Goal: Information Seeking & Learning: Understand process/instructions

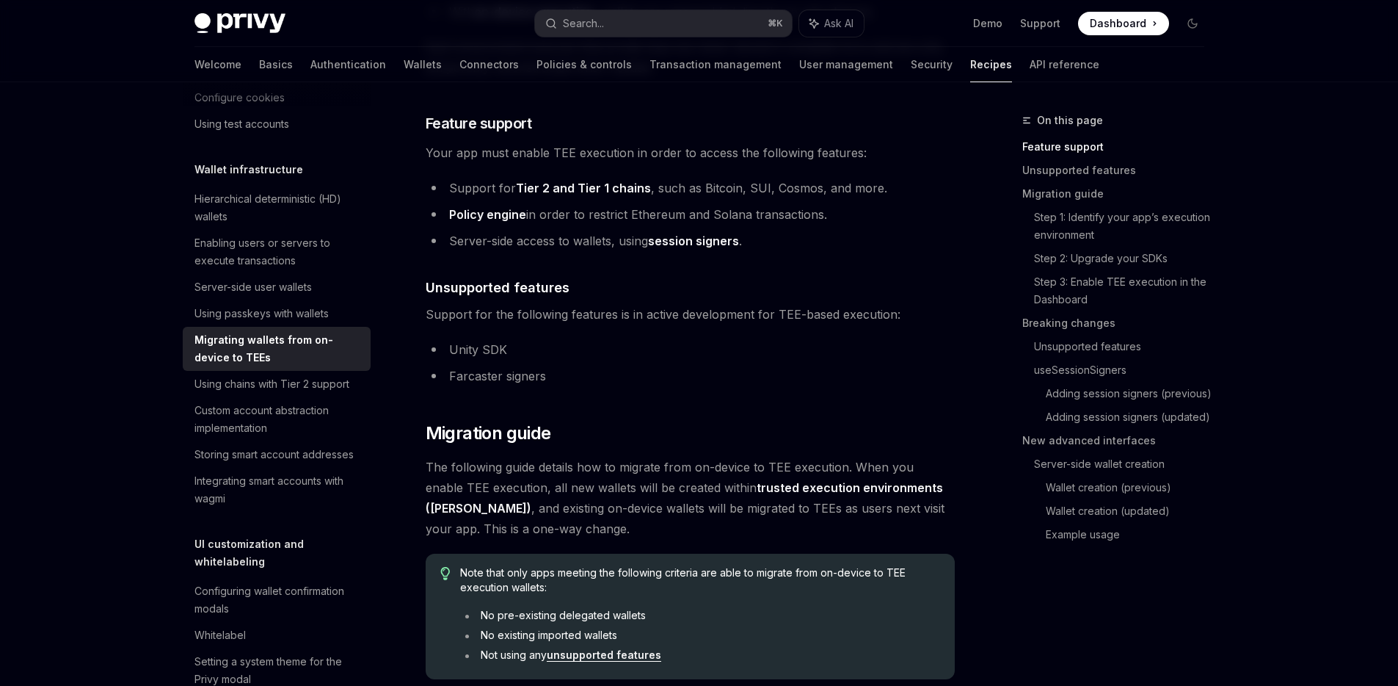
scroll to position [765, 0]
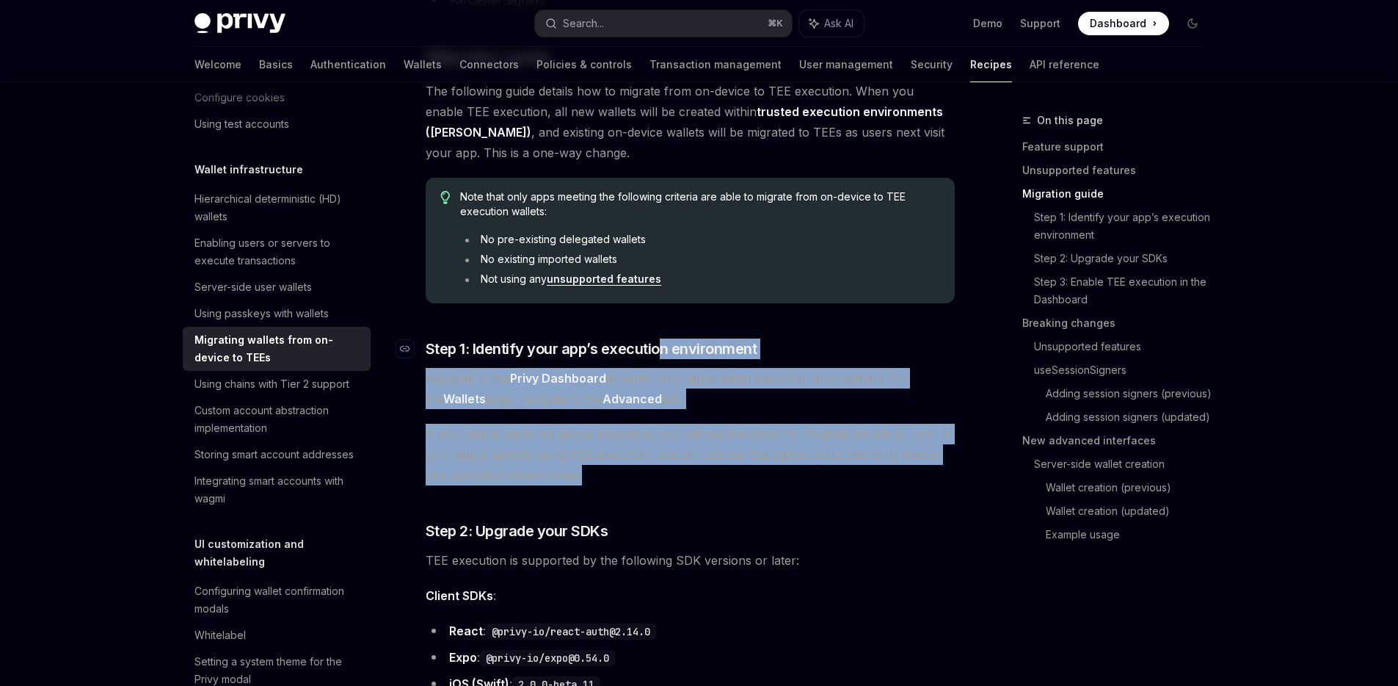
drag, startPoint x: 706, startPoint y: 484, endPoint x: 661, endPoint y: 355, distance: 137.0
click at [661, 355] on span "Step 1: Identify your app’s execution environment" at bounding box center [592, 348] width 332 height 21
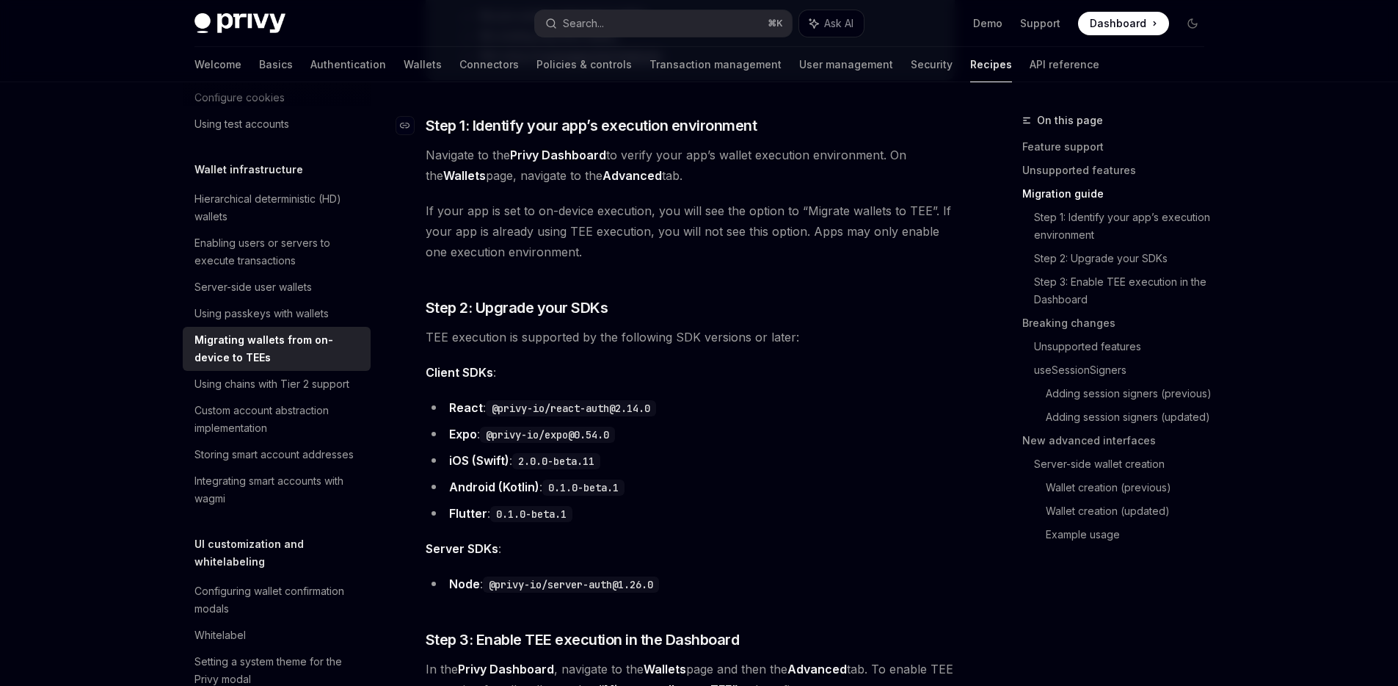
scroll to position [1127, 0]
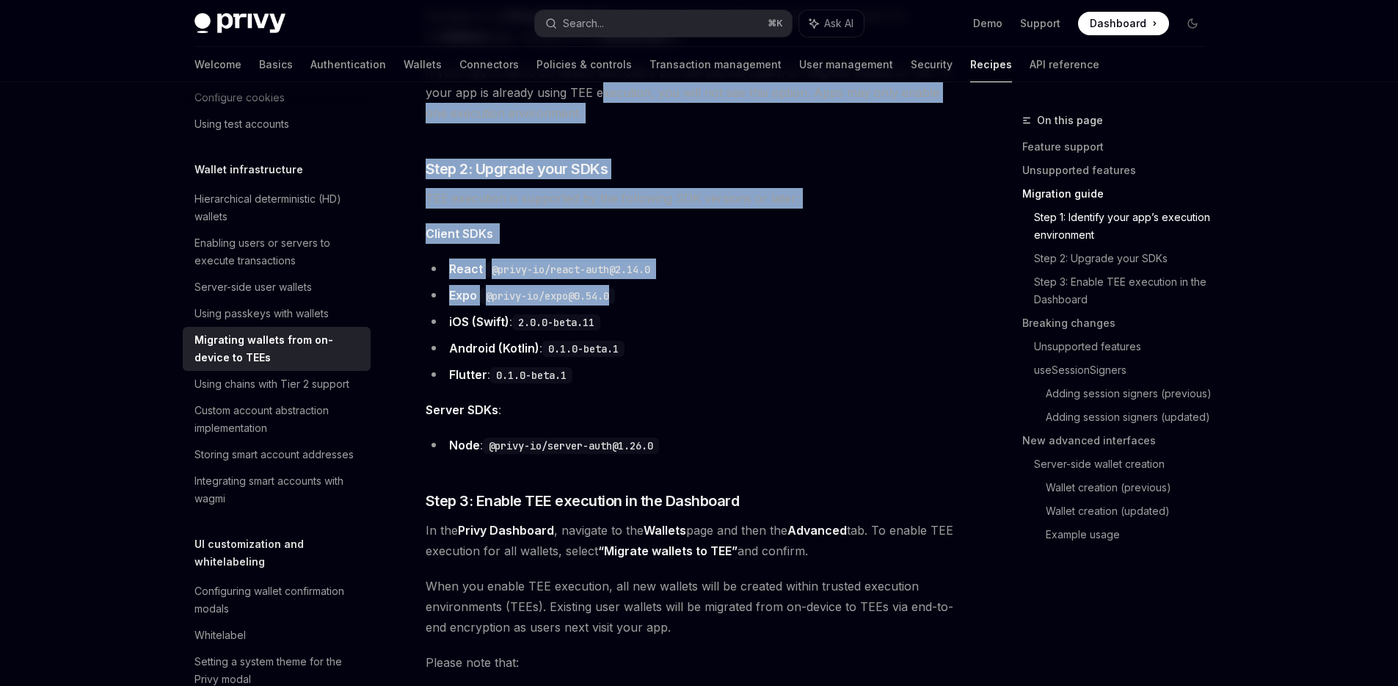
drag, startPoint x: 602, startPoint y: 82, endPoint x: 760, endPoint y: 311, distance: 277.5
click at [760, 311] on li "iOS (Swift) : 2.0.0-beta.11" at bounding box center [690, 321] width 529 height 21
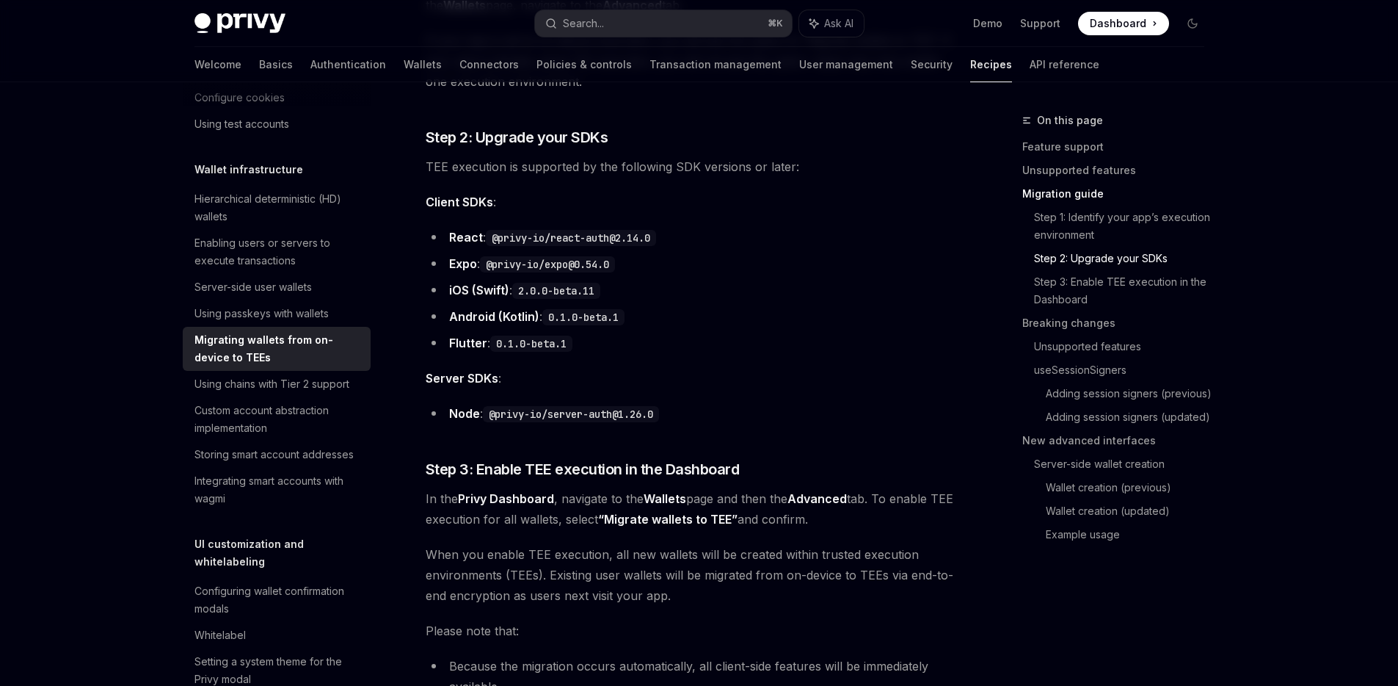
scroll to position [1253, 0]
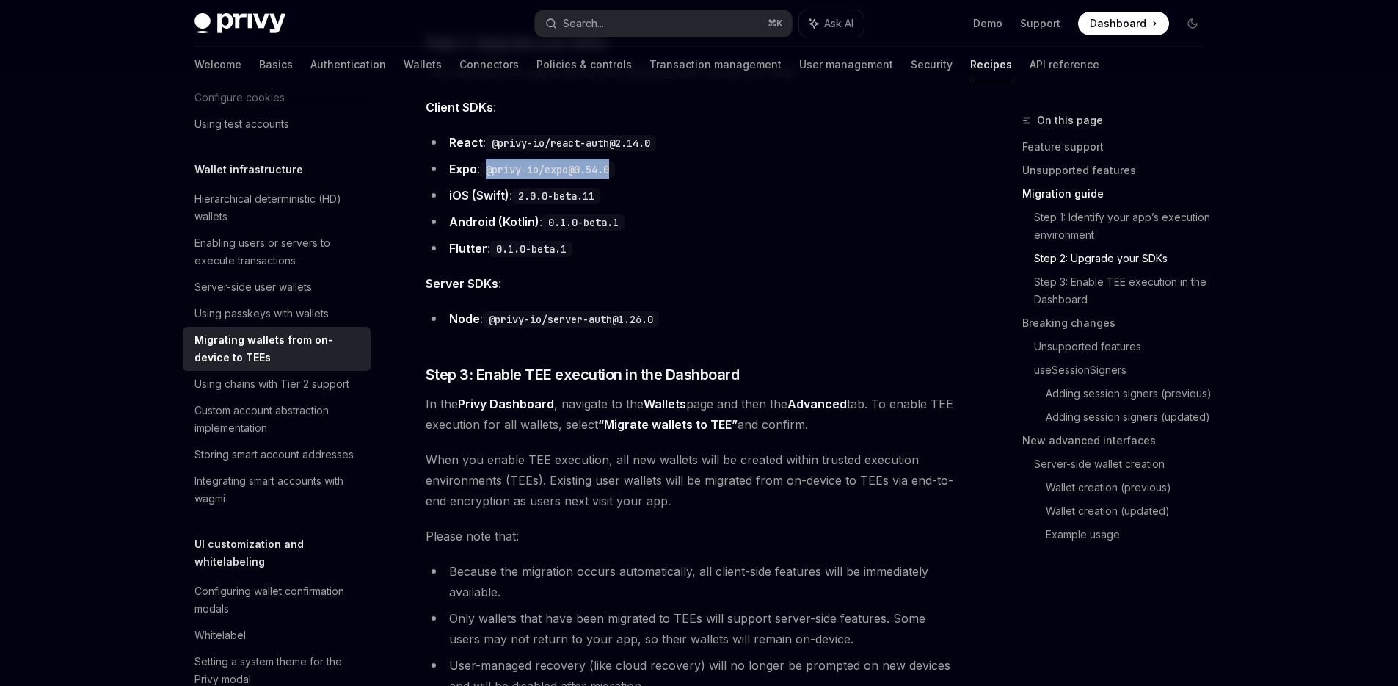
drag, startPoint x: 617, startPoint y: 173, endPoint x: 491, endPoint y: 176, distance: 126.3
click at [491, 176] on code "@privy-io/expo@0.54.0" at bounding box center [547, 169] width 135 height 16
drag, startPoint x: 539, startPoint y: 173, endPoint x: 651, endPoint y: 173, distance: 112.3
click at [651, 173] on li "Expo : @privy-io/expo@0.54.0" at bounding box center [690, 169] width 529 height 21
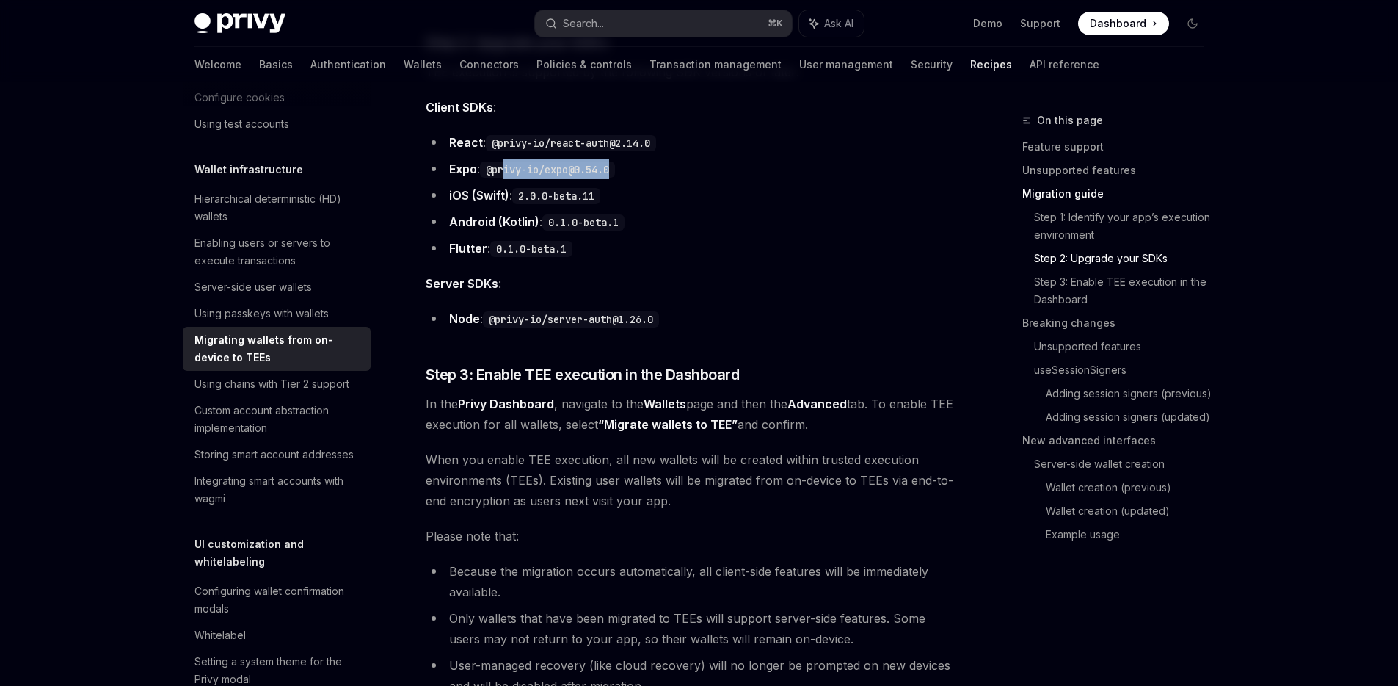
click at [651, 173] on li "Expo : @privy-io/expo@0.54.0" at bounding box center [690, 169] width 529 height 21
click at [747, 174] on li "Expo : @privy-io/expo@0.54.0" at bounding box center [690, 169] width 529 height 21
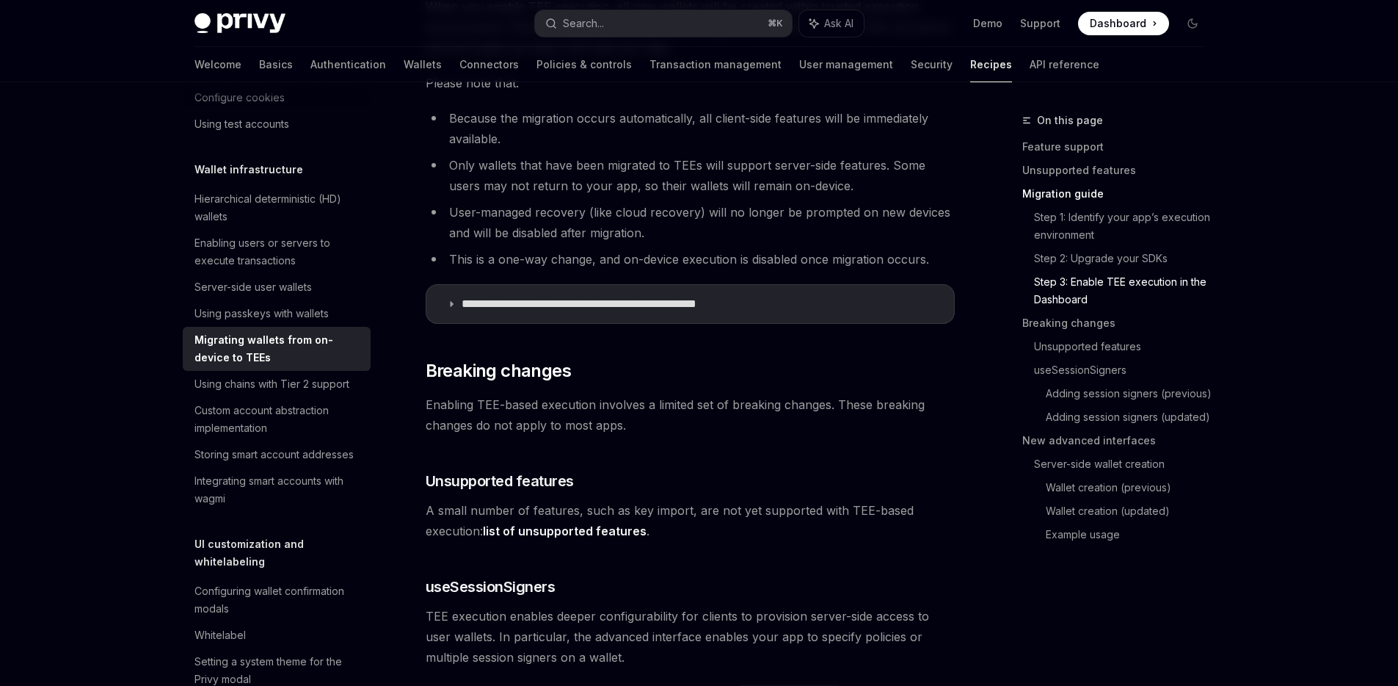
scroll to position [1843, 0]
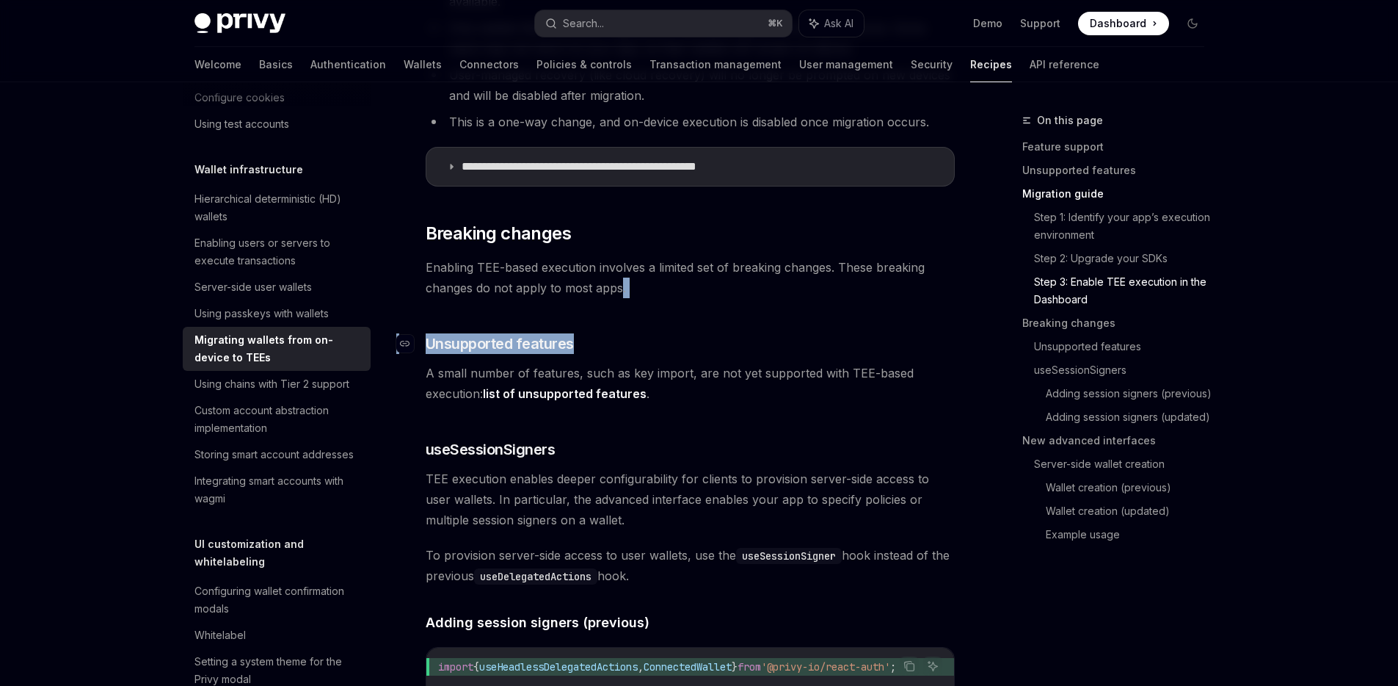
drag, startPoint x: 621, startPoint y: 297, endPoint x: 642, endPoint y: 341, distance: 48.6
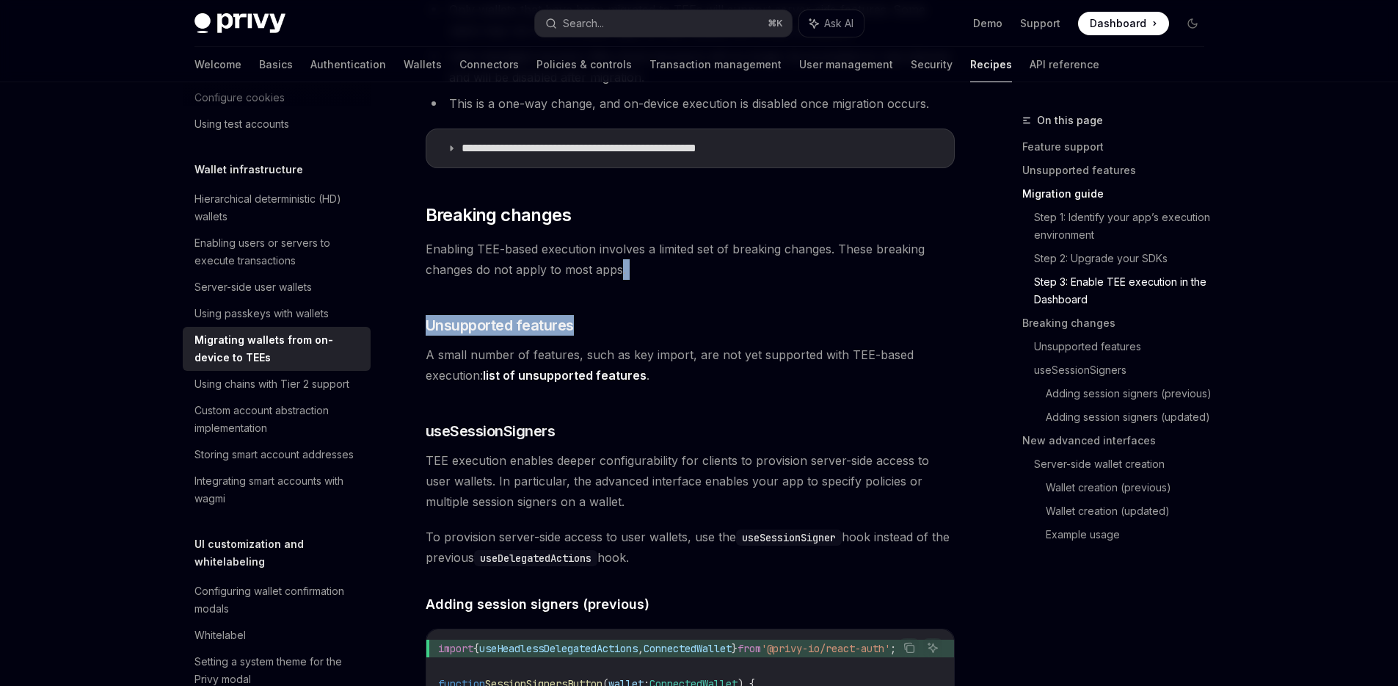
scroll to position [1864, 0]
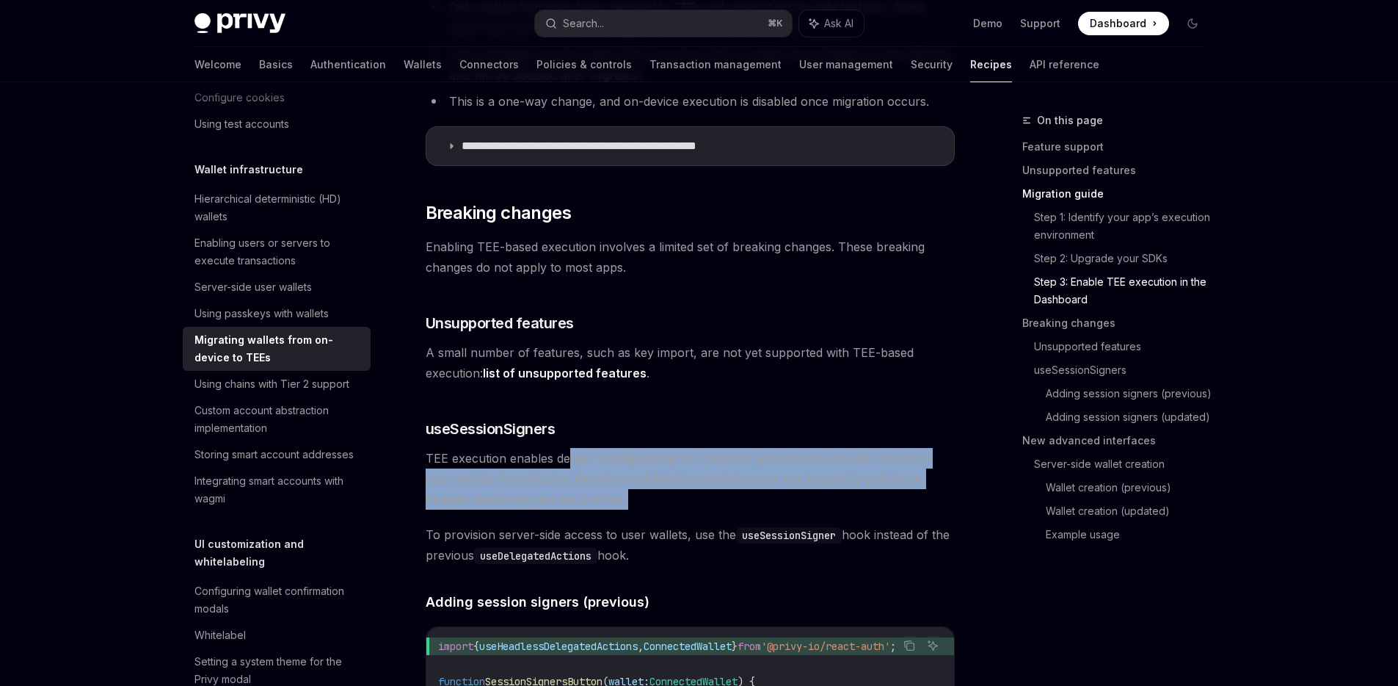
drag, startPoint x: 567, startPoint y: 462, endPoint x: 585, endPoint y: 512, distance: 53.2
drag, startPoint x: 587, startPoint y: 511, endPoint x: 539, endPoint y: 465, distance: 65.9
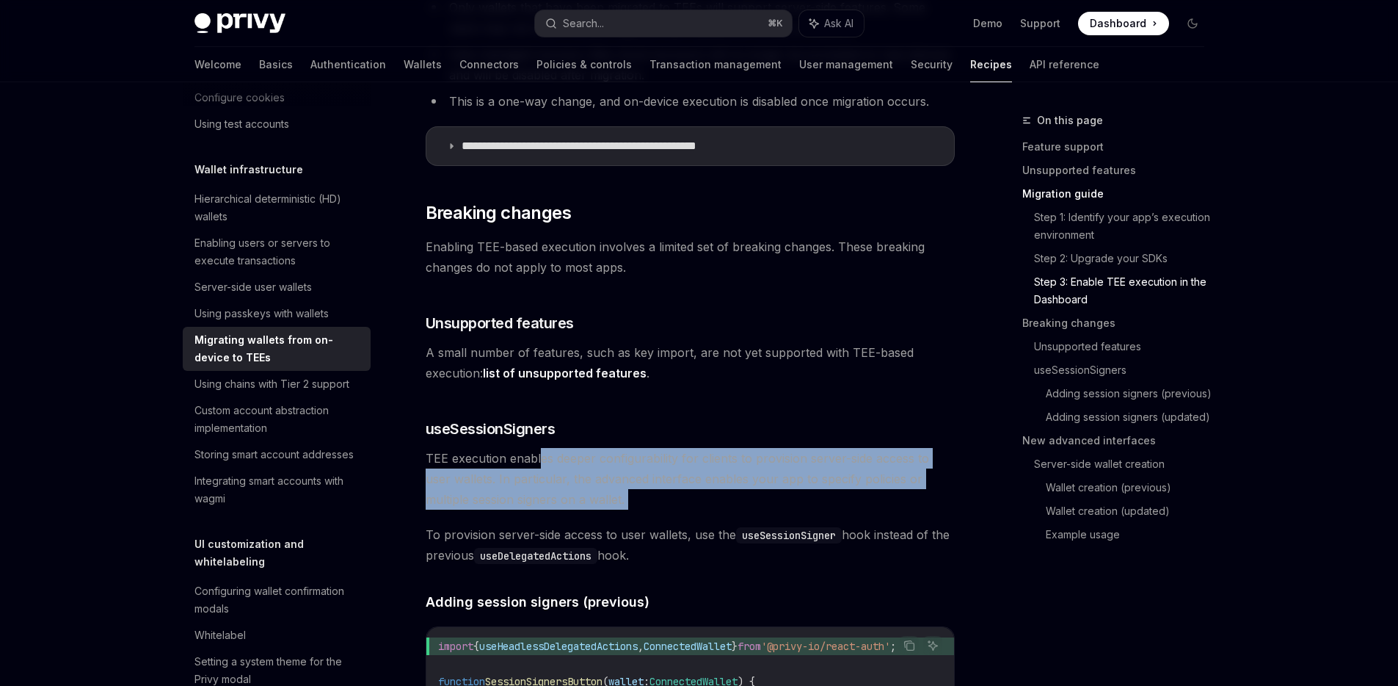
click at [539, 465] on span "TEE execution enables deeper configurability for clients to provision server-si…" at bounding box center [690, 479] width 529 height 62
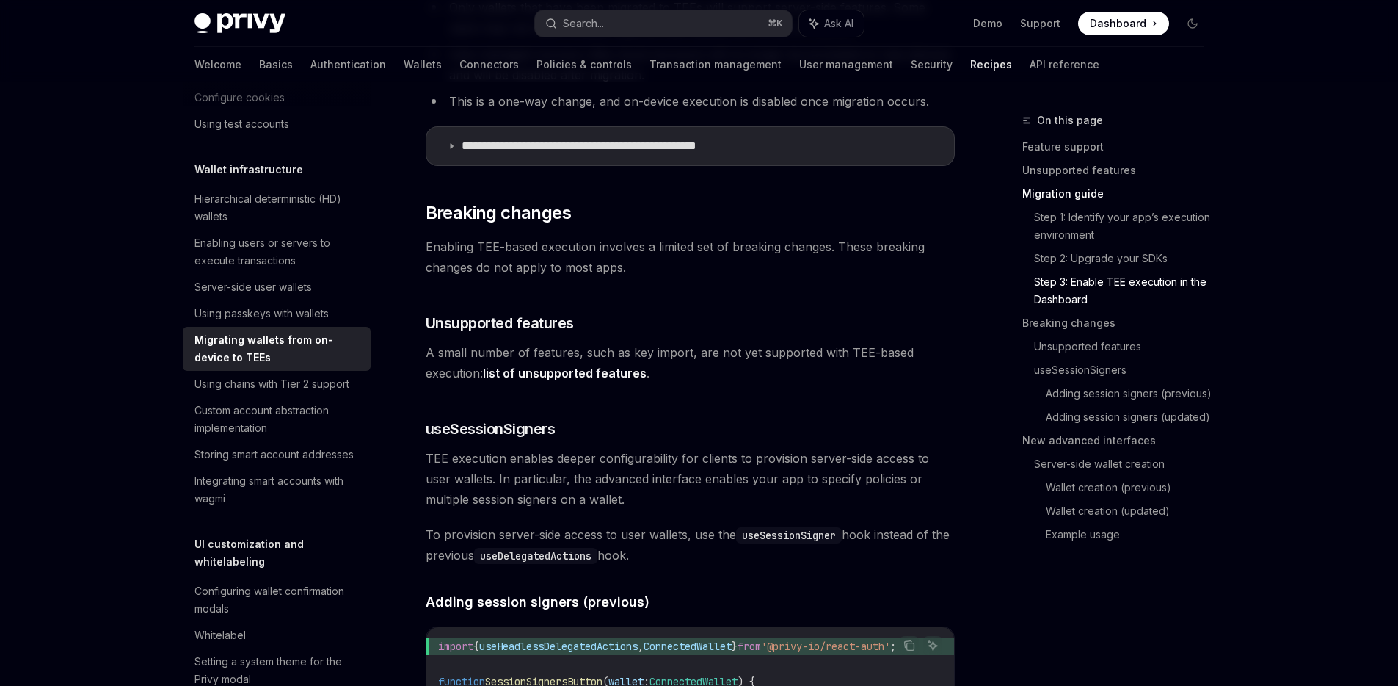
drag, startPoint x: 542, startPoint y: 453, endPoint x: 704, endPoint y: 547, distance: 186.8
click at [704, 547] on span "To provision server-side access to user wallets, use the useSessionSigner hook …" at bounding box center [690, 544] width 529 height 41
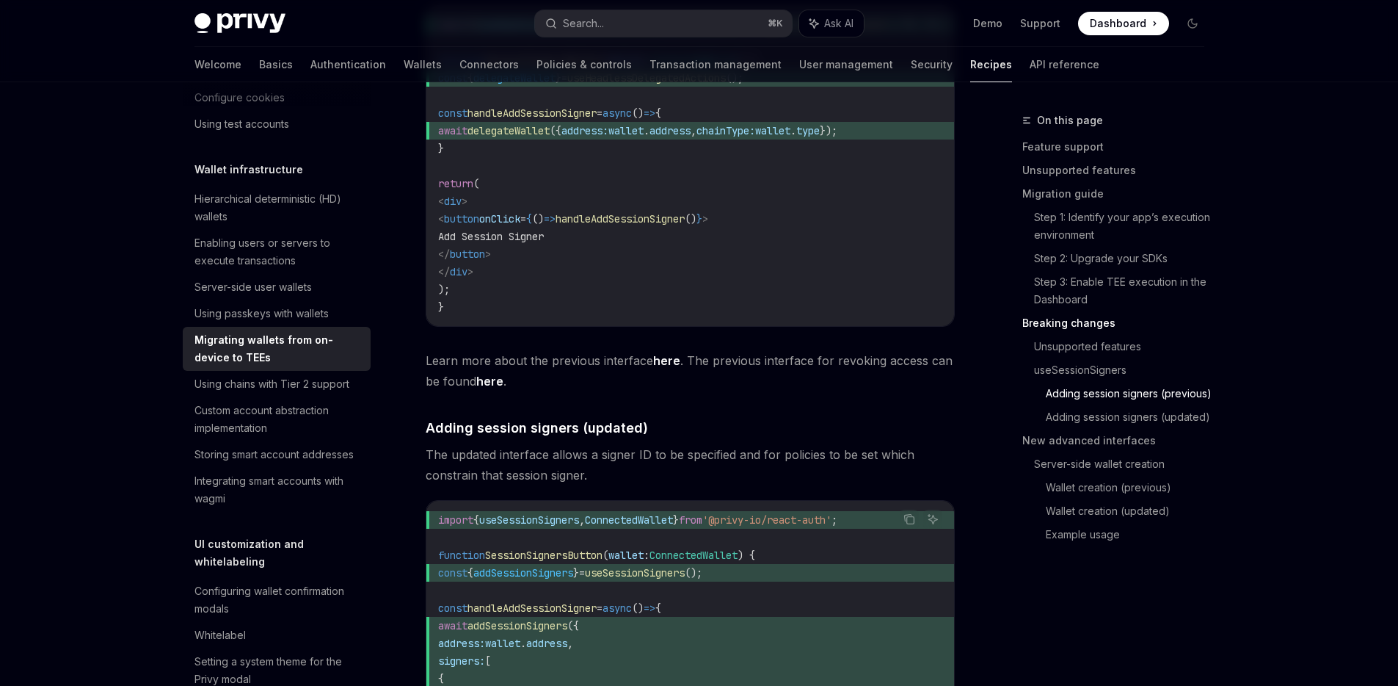
scroll to position [2557, 0]
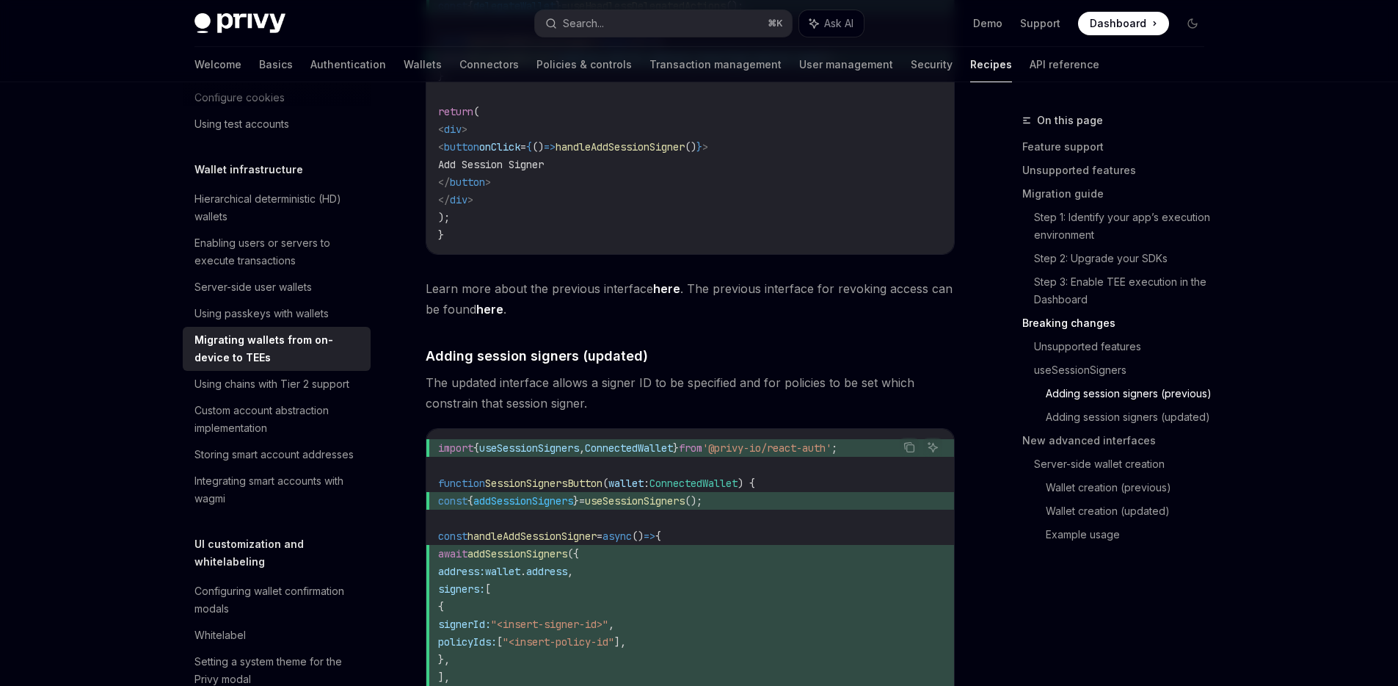
click at [709, 391] on span "The updated interface allows a signer ID to be specified and for policies to be…" at bounding box center [690, 392] width 529 height 41
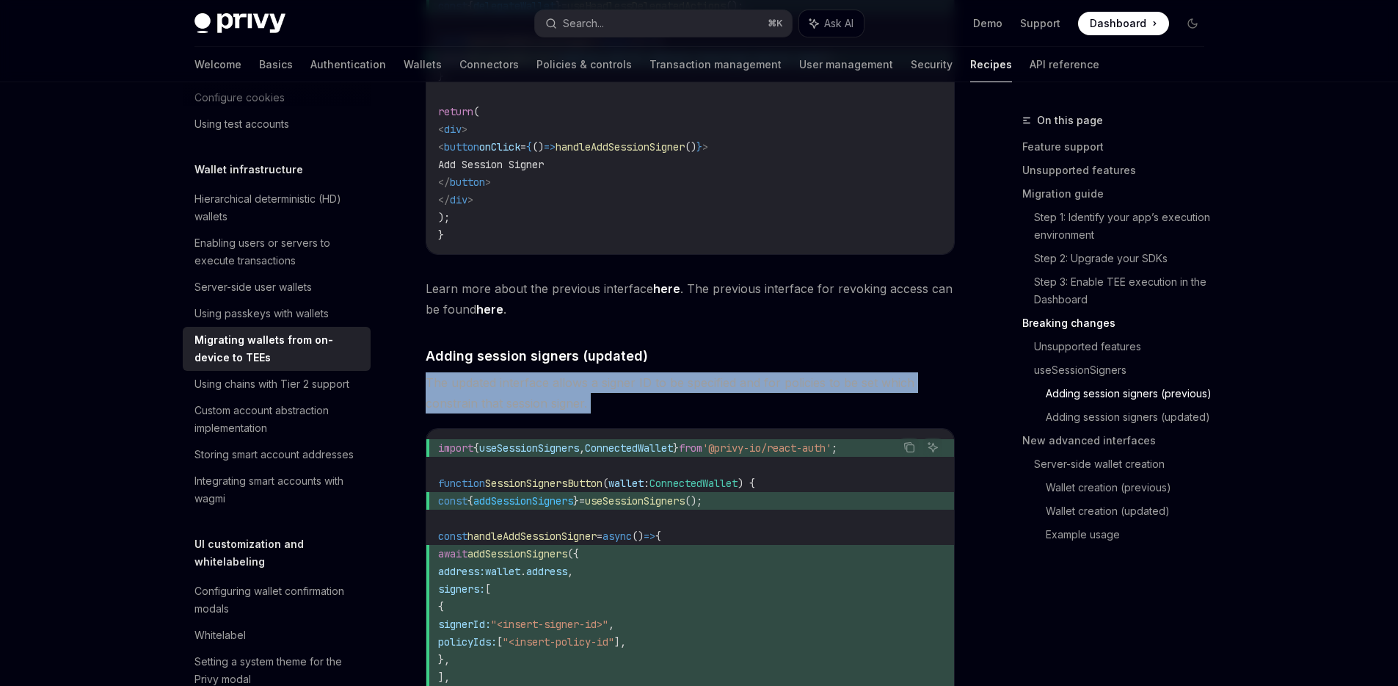
click at [709, 391] on span "The updated interface allows a signer ID to be specified and for policies to be…" at bounding box center [690, 392] width 529 height 41
click at [631, 407] on span "The updated interface allows a signer ID to be specified and for policies to be…" at bounding box center [690, 392] width 529 height 41
drag, startPoint x: 631, startPoint y: 407, endPoint x: 413, endPoint y: 375, distance: 219.7
click at [413, 375] on div "Wallet infrastructure Migrating wallets from on-device to TEEs OpenAI Open in C…" at bounding box center [553, 339] width 810 height 5568
click at [446, 388] on span "The updated interface allows a signer ID to be specified and for policies to be…" at bounding box center [690, 392] width 529 height 41
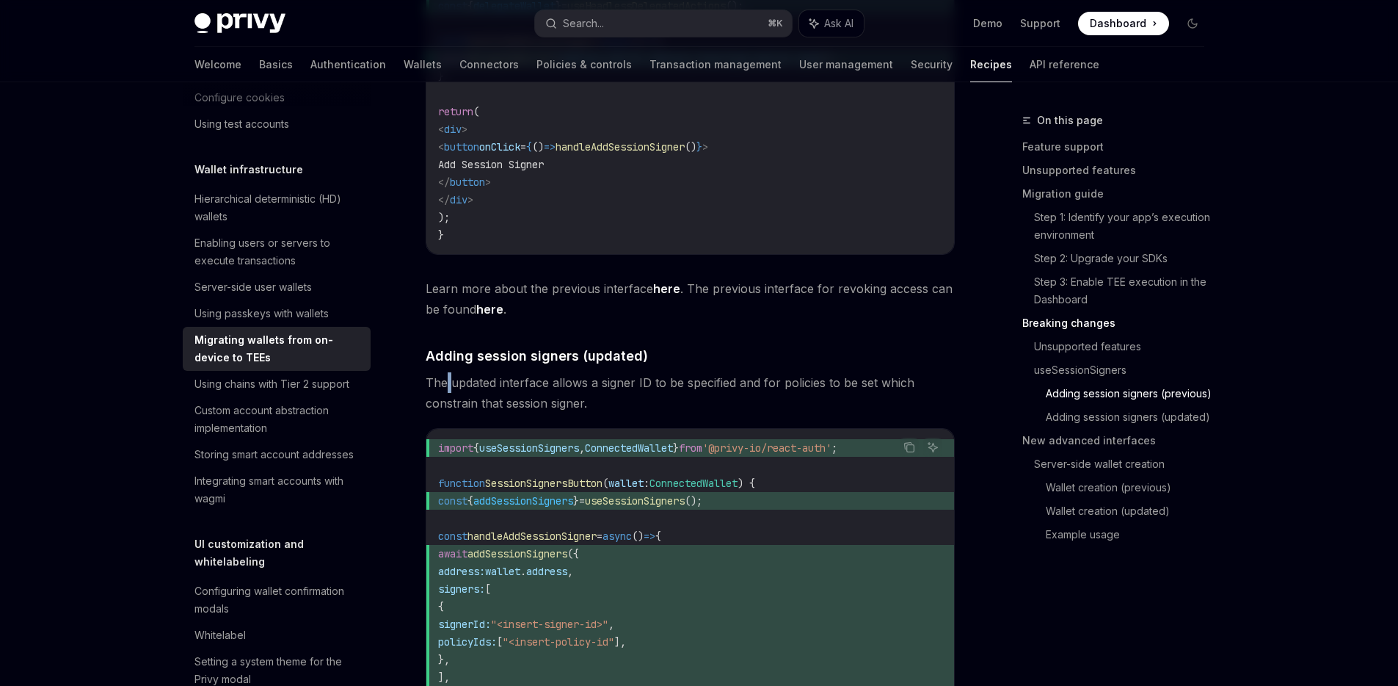
click at [446, 388] on span "The updated interface allows a signer ID to be specified and for policies to be…" at bounding box center [690, 392] width 529 height 41
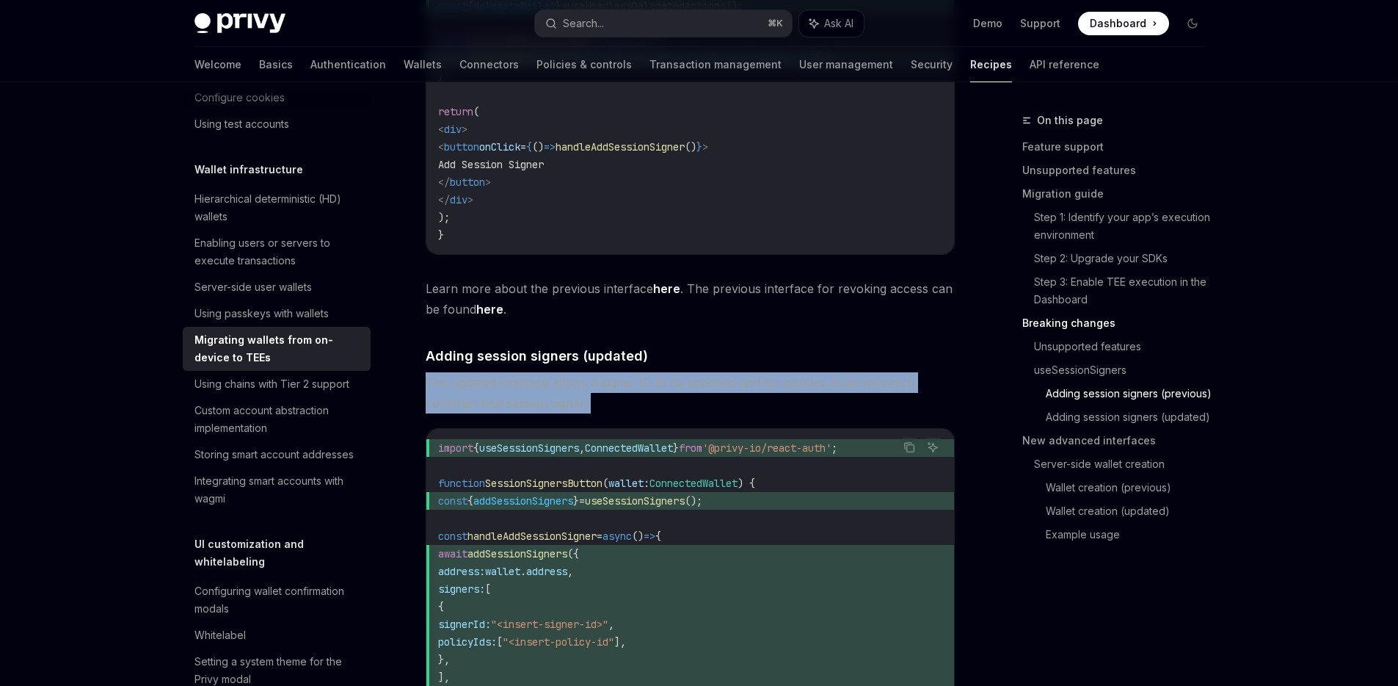
click at [446, 388] on span "The updated interface allows a signer ID to be specified and for policies to be…" at bounding box center [690, 392] width 529 height 41
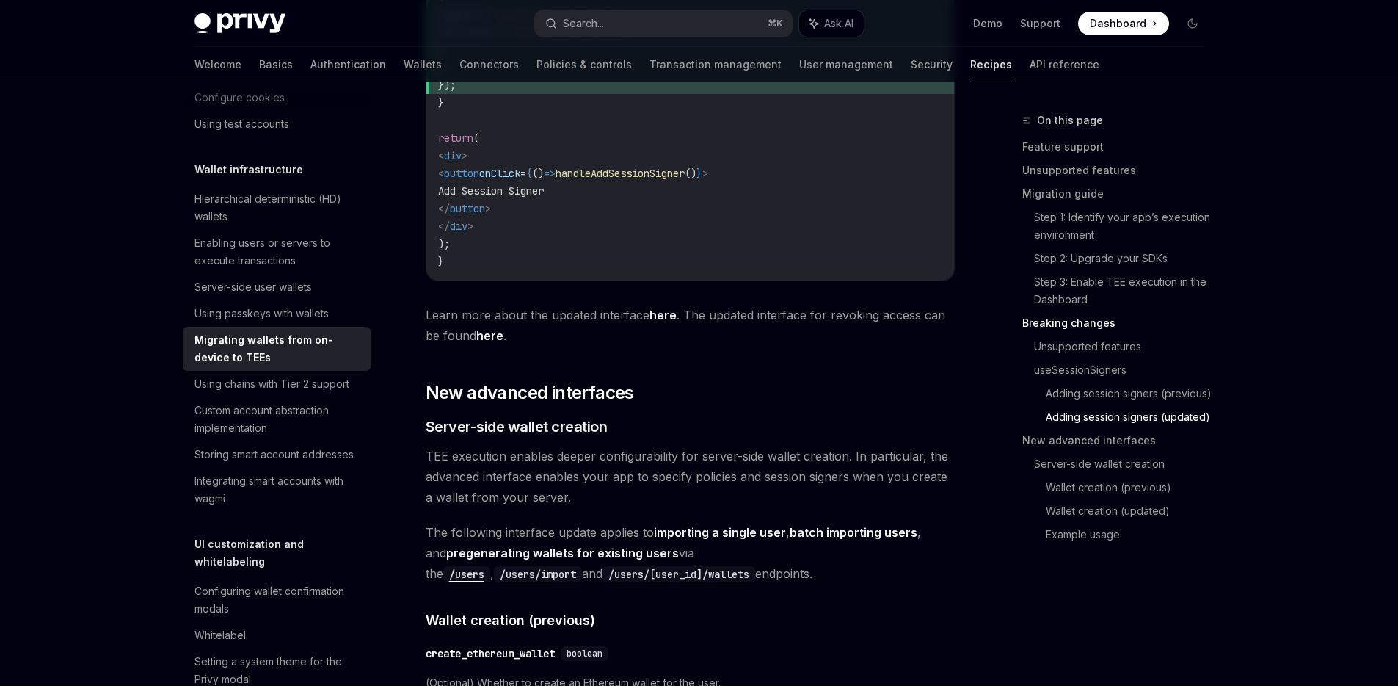
scroll to position [3172, 0]
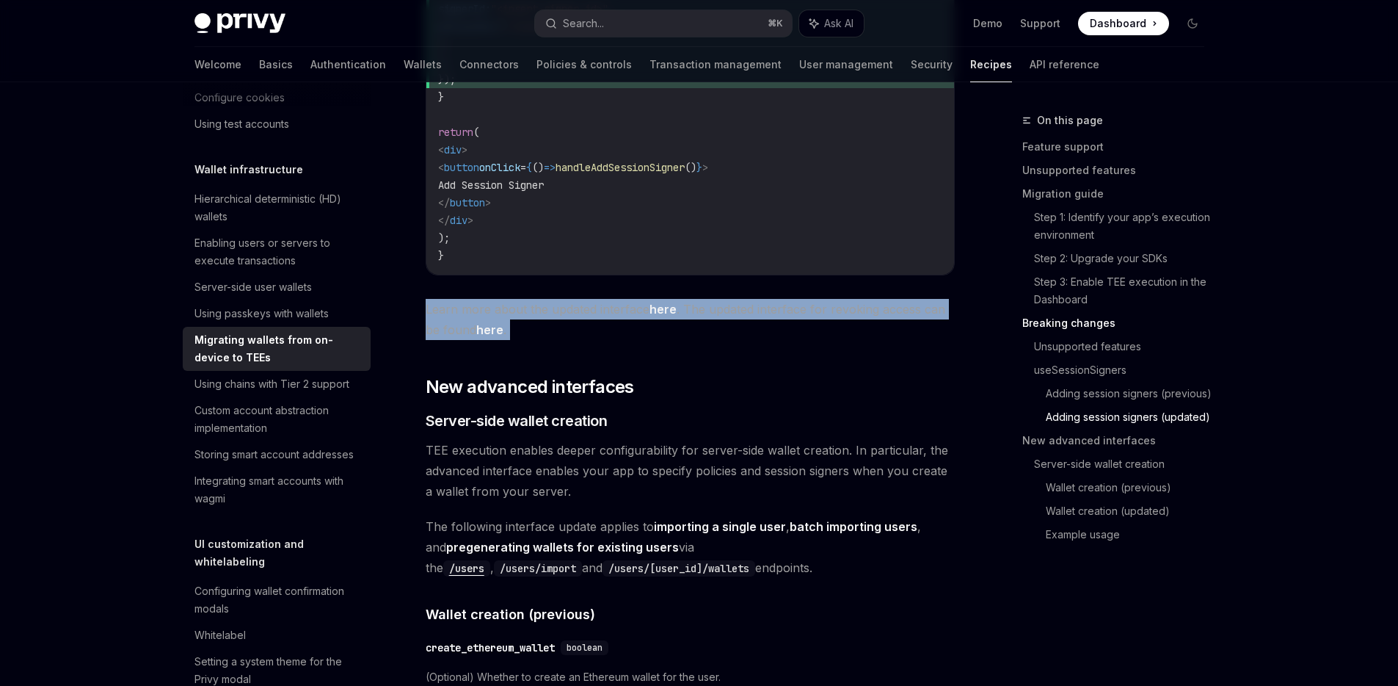
drag, startPoint x: 526, startPoint y: 304, endPoint x: 545, endPoint y: 361, distance: 60.1
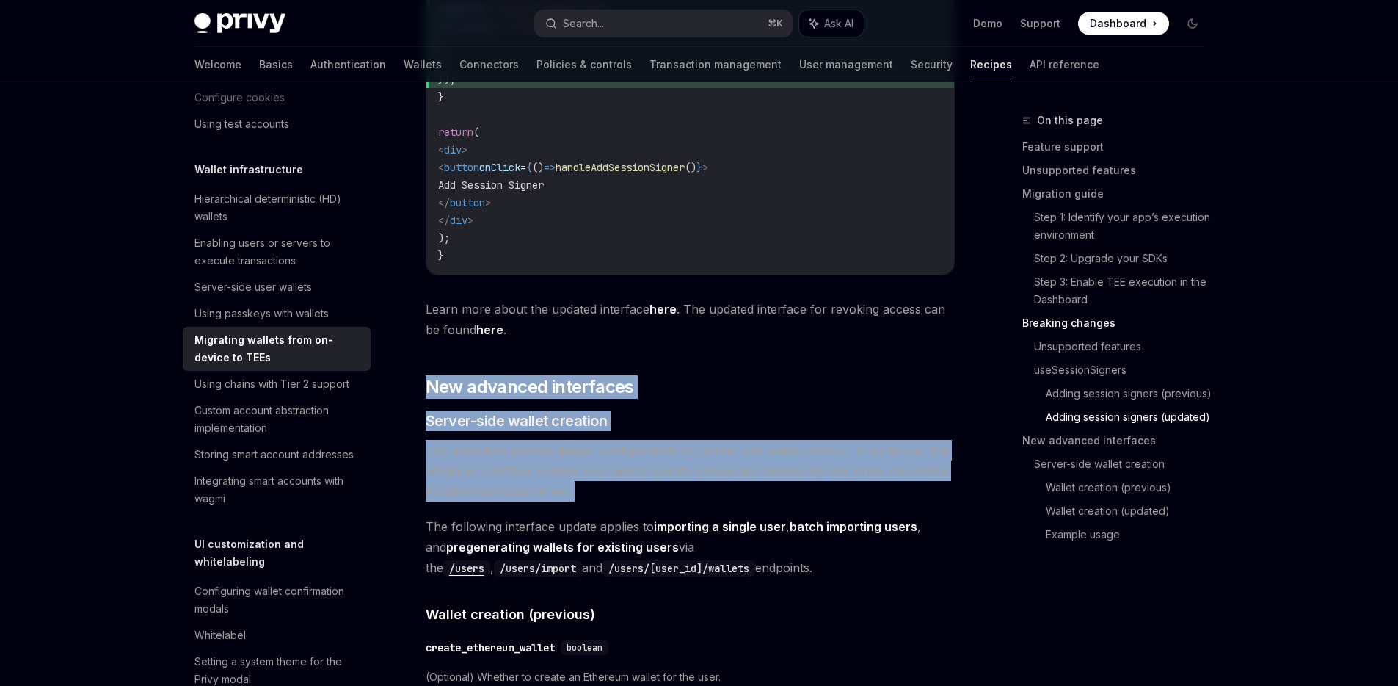
drag, startPoint x: 536, startPoint y: 379, endPoint x: 552, endPoint y: 516, distance: 138.2
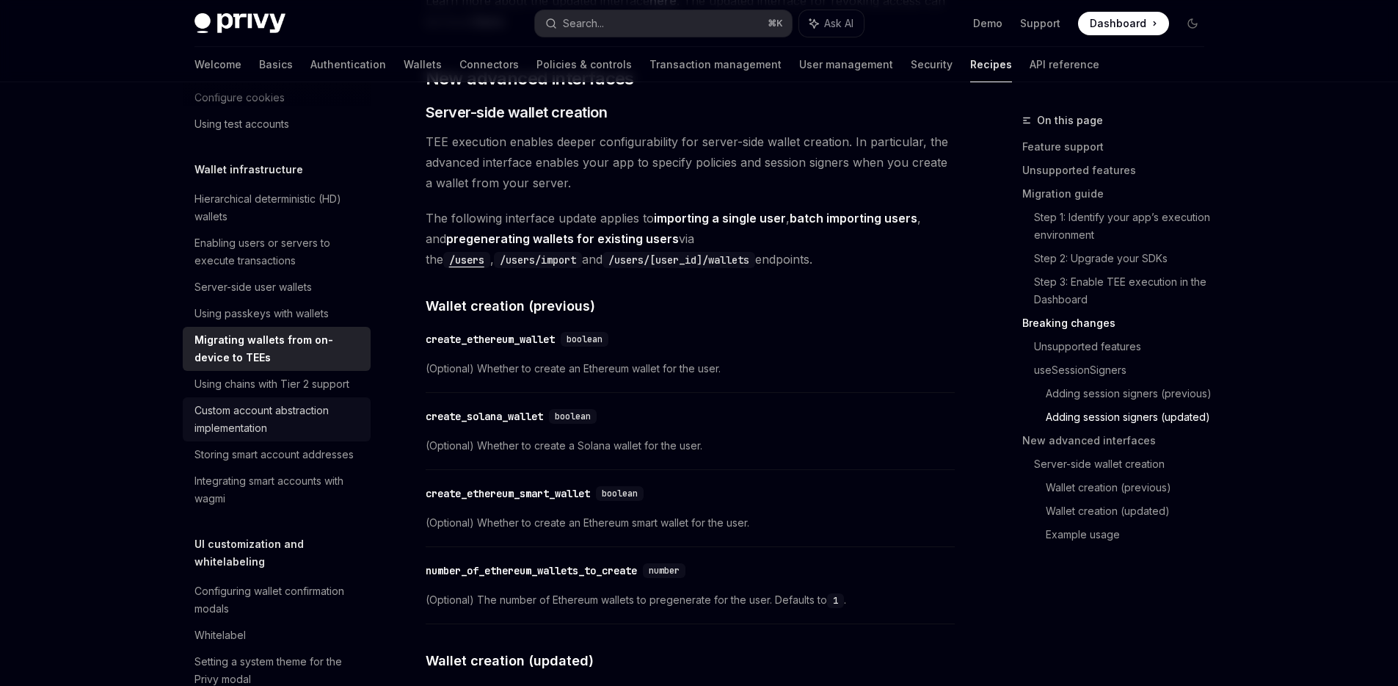
scroll to position [3510, 0]
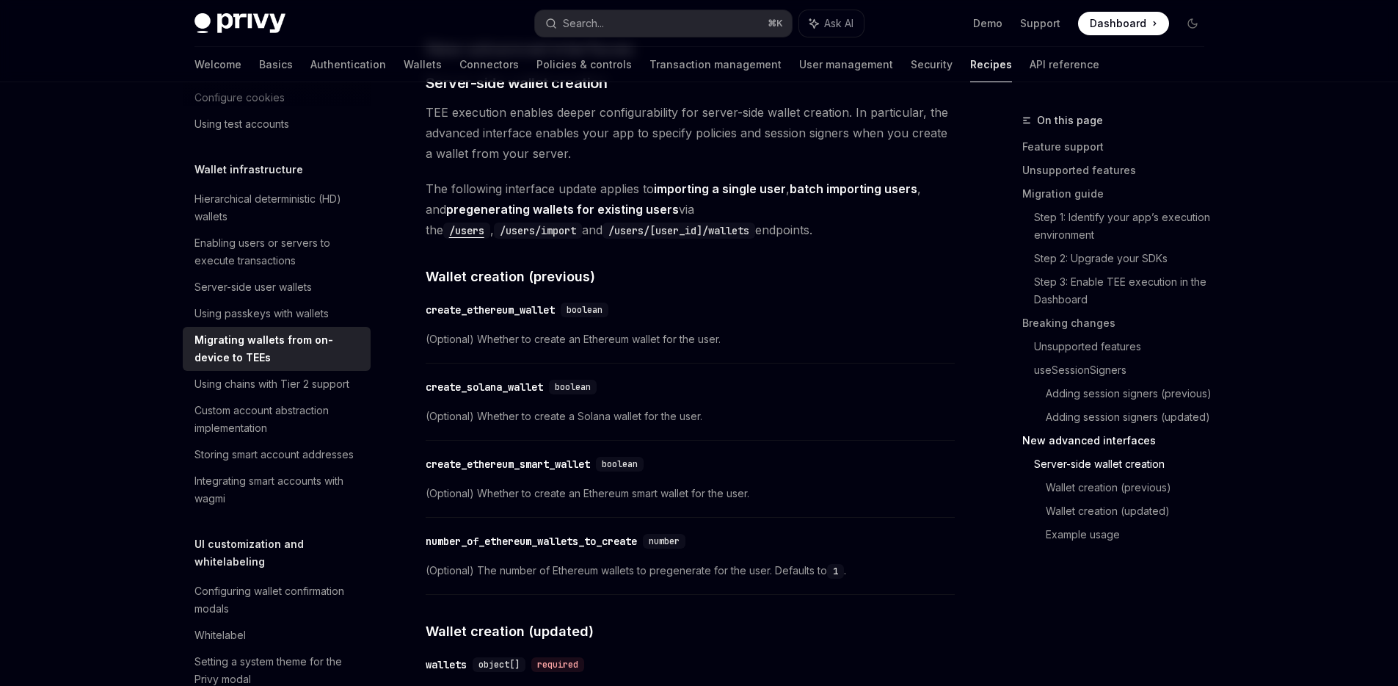
click at [718, 425] on span "(Optional) Whether to create a Solana wallet for the user." at bounding box center [690, 416] width 529 height 18
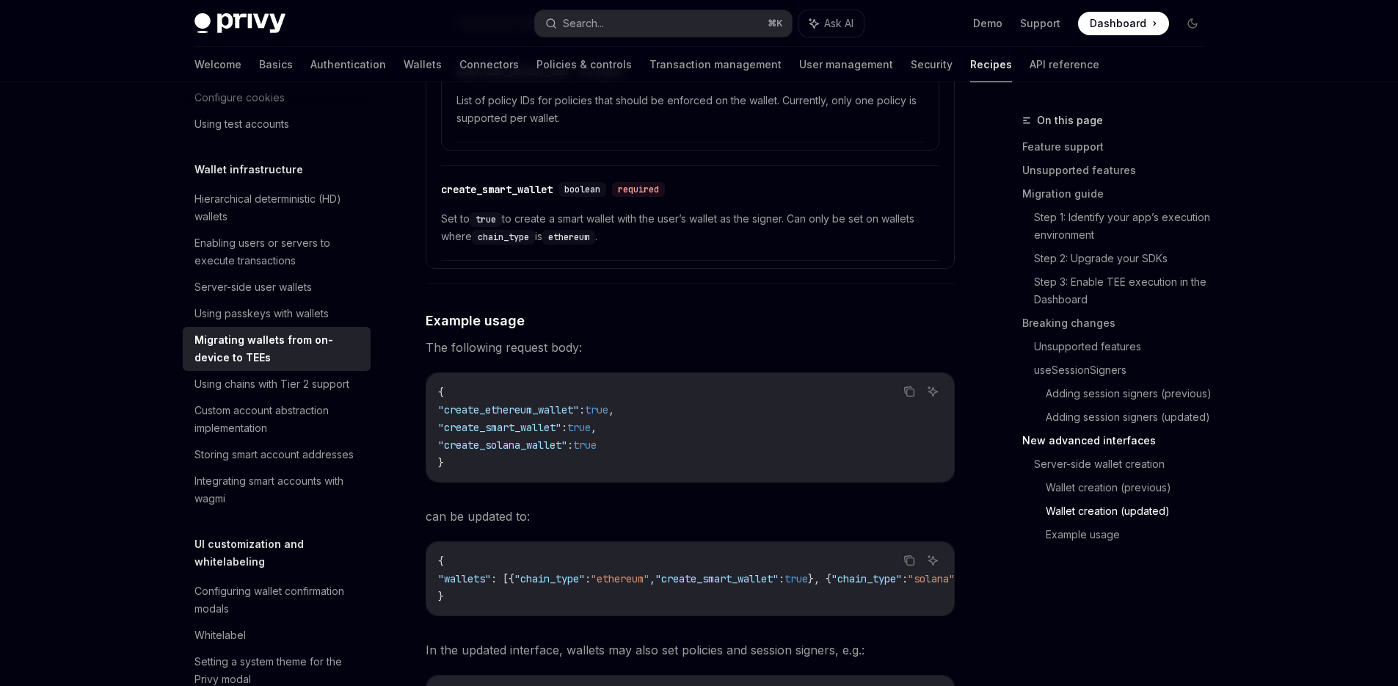
click at [725, 437] on code "{ "create_ethereum_wallet" : true , "create_smart_wallet" : true , "create_sola…" at bounding box center [690, 427] width 504 height 88
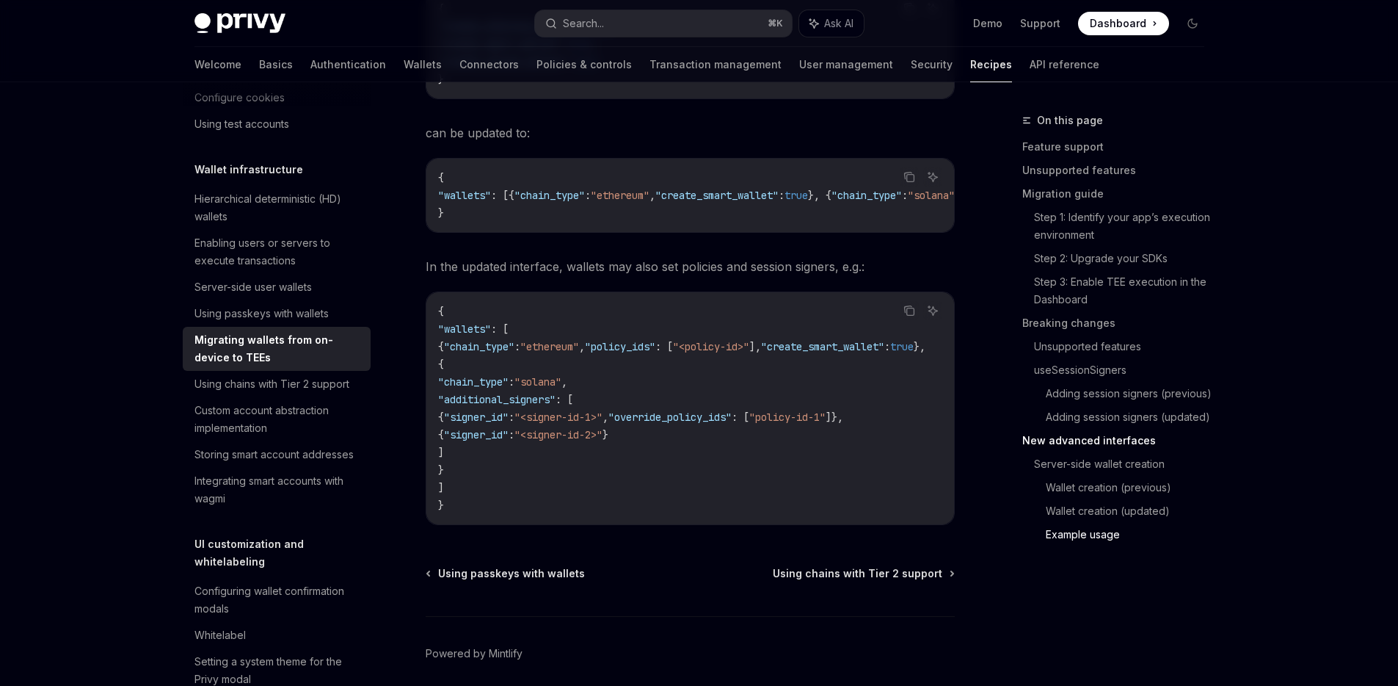
scroll to position [5011, 0]
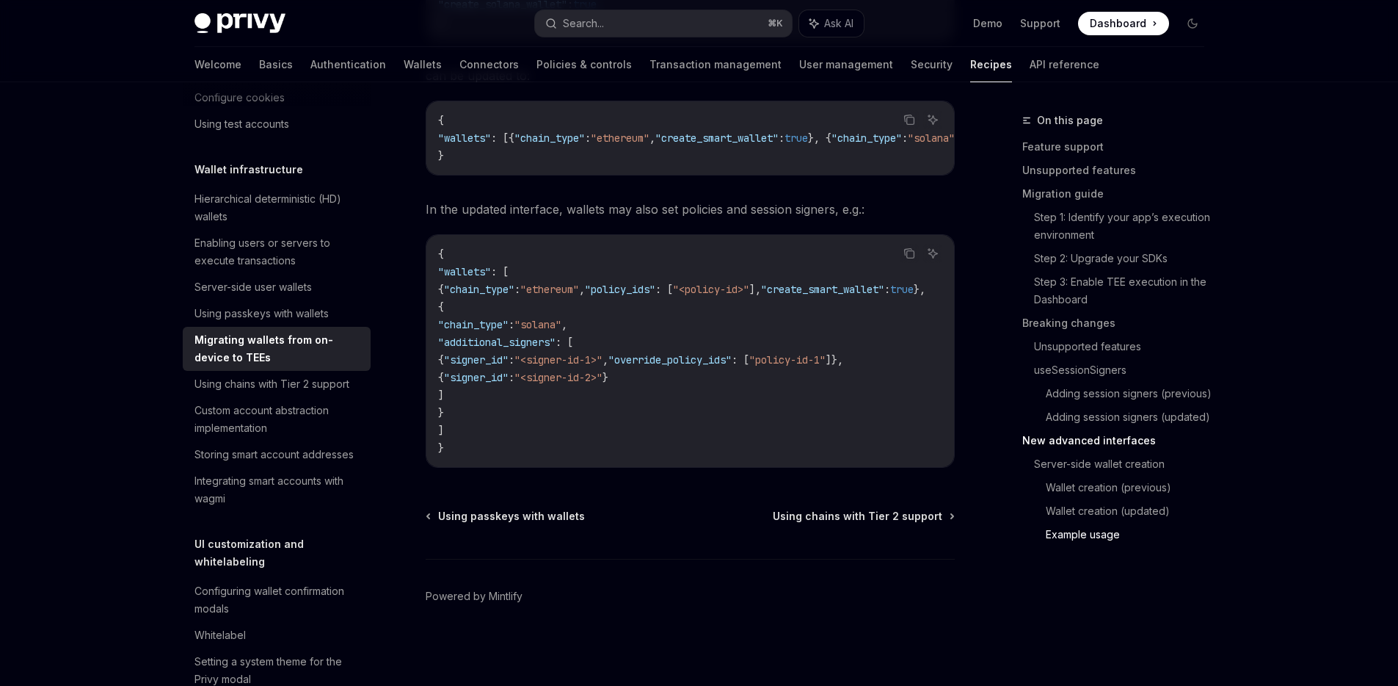
click at [590, 374] on span ""<signer-id-2>"" at bounding box center [559, 377] width 88 height 13
